Goal: Navigation & Orientation: Find specific page/section

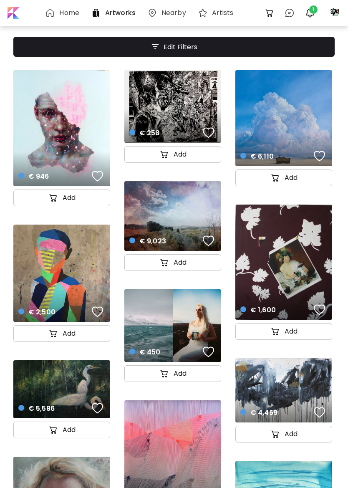
click at [309, 12] on img "button" at bounding box center [310, 13] width 10 height 10
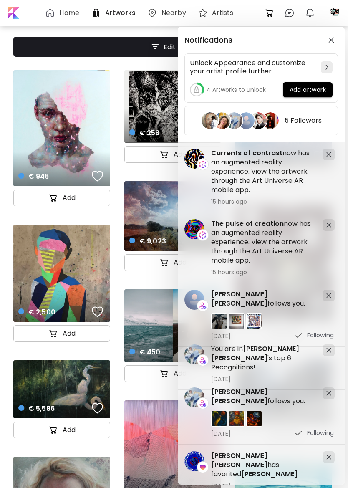
click at [246, 139] on div "Notifications Unlock Appearance and customize your artist profile further. 4 Ar…" at bounding box center [261, 84] width 167 height 115
click at [243, 171] on h5 "Currents of contrast now has an augmented reality experience. View the artwork …" at bounding box center [263, 172] width 105 height 46
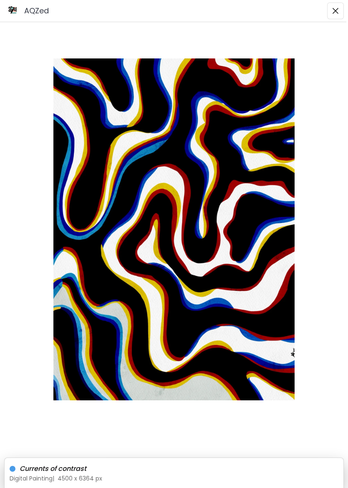
click at [339, 11] on img "button" at bounding box center [335, 11] width 7 height 7
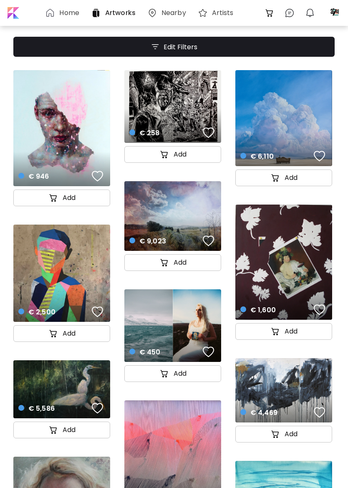
click at [334, 14] on div at bounding box center [335, 13] width 18 height 18
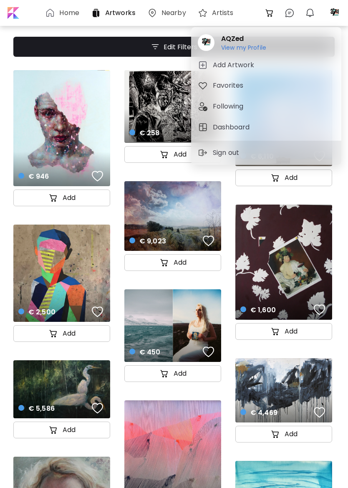
click at [269, 46] on div "AQZed View my Profile View my Profile" at bounding box center [267, 42] width 144 height 24
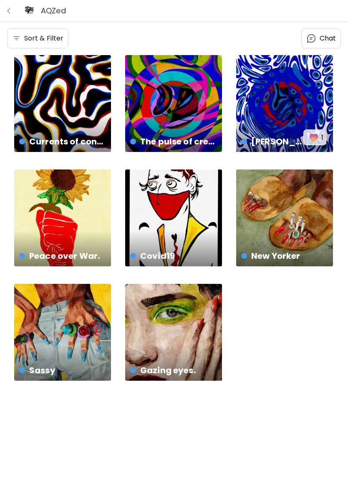
click at [13, 45] on div "Sort & Filter" at bounding box center [38, 38] width 62 height 20
